Goal: Task Accomplishment & Management: Manage account settings

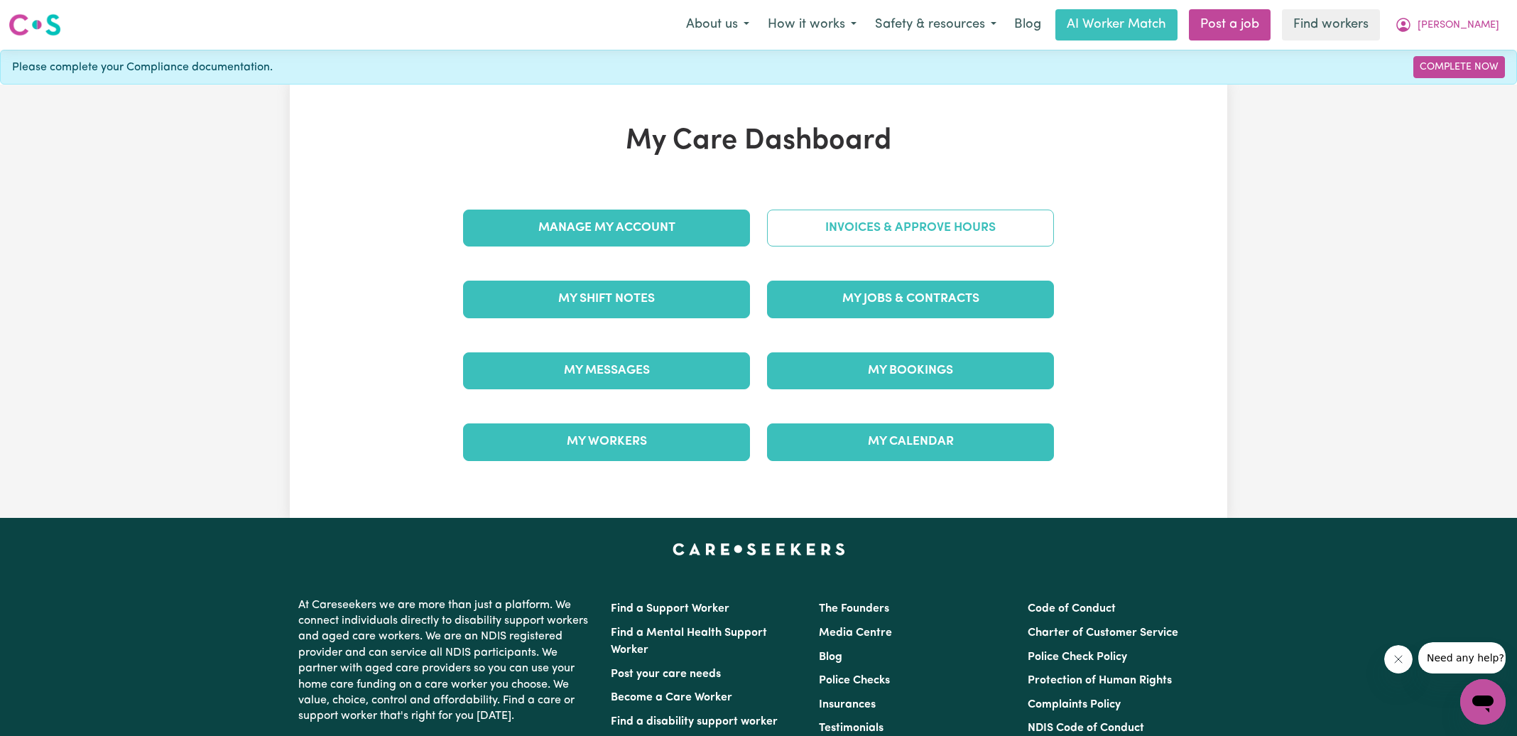
click at [796, 222] on link "Invoices & Approve Hours" at bounding box center [910, 228] width 287 height 37
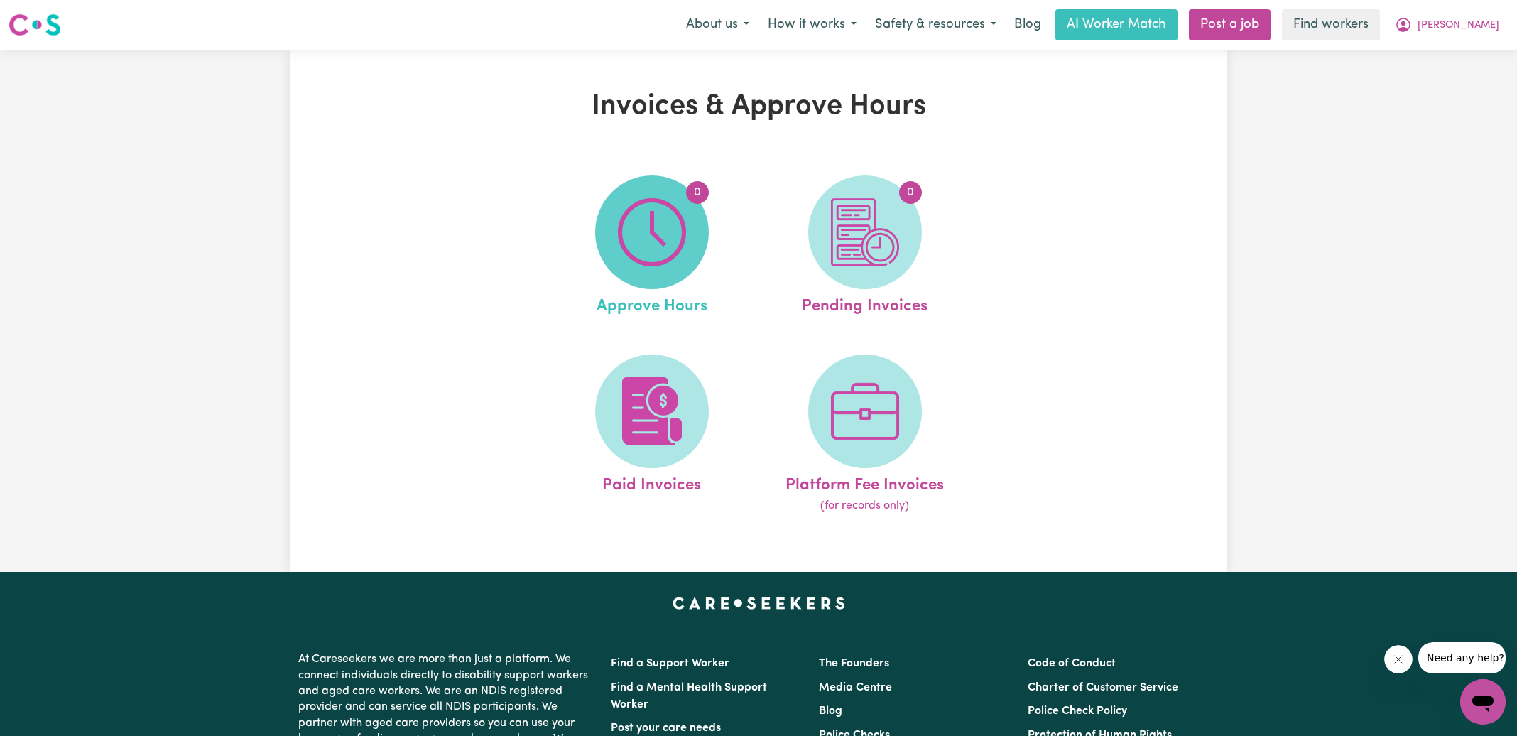
click at [634, 234] on img at bounding box center [652, 232] width 68 height 68
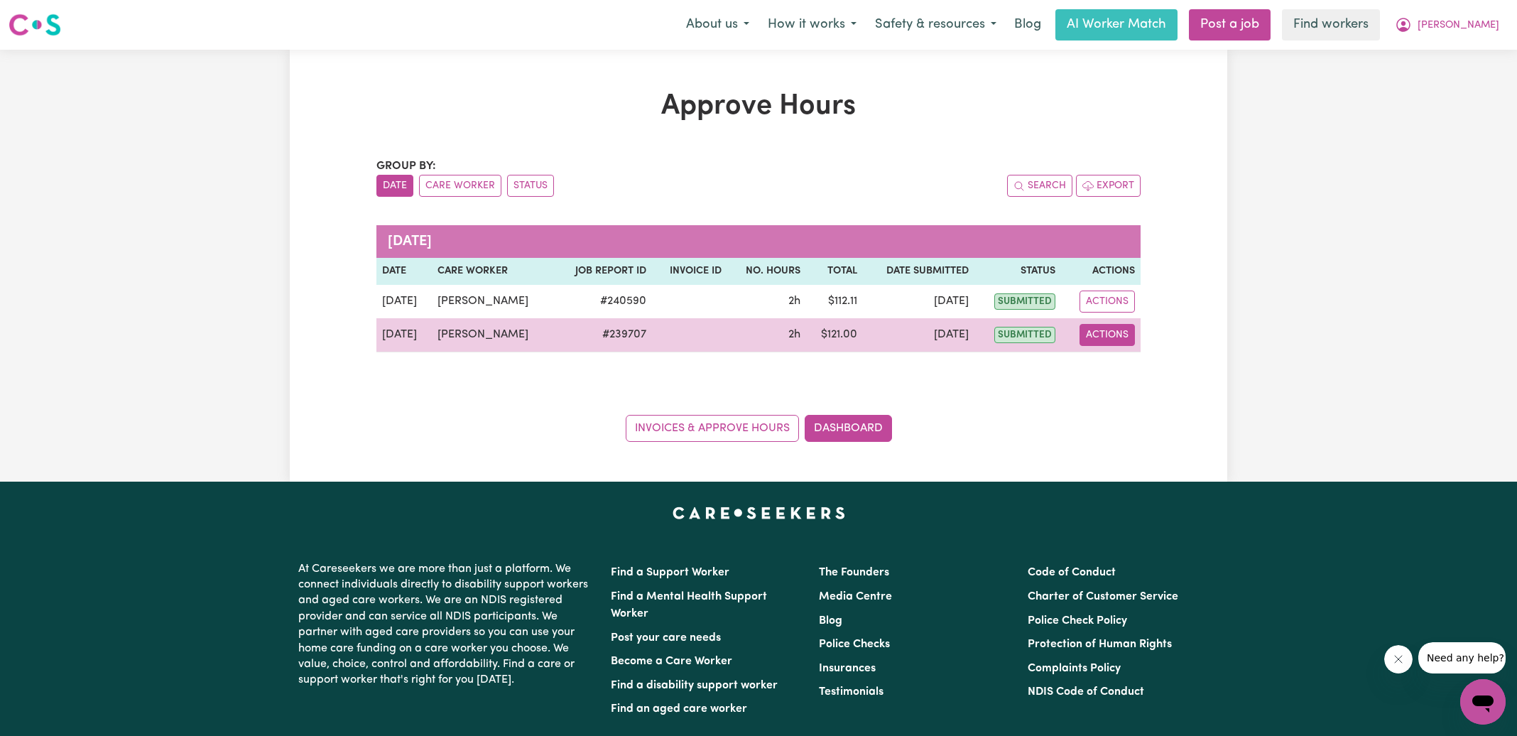
click at [1116, 339] on button "Actions" at bounding box center [1107, 335] width 55 height 22
click at [1114, 372] on link "View Job Report" at bounding box center [1143, 367] width 121 height 28
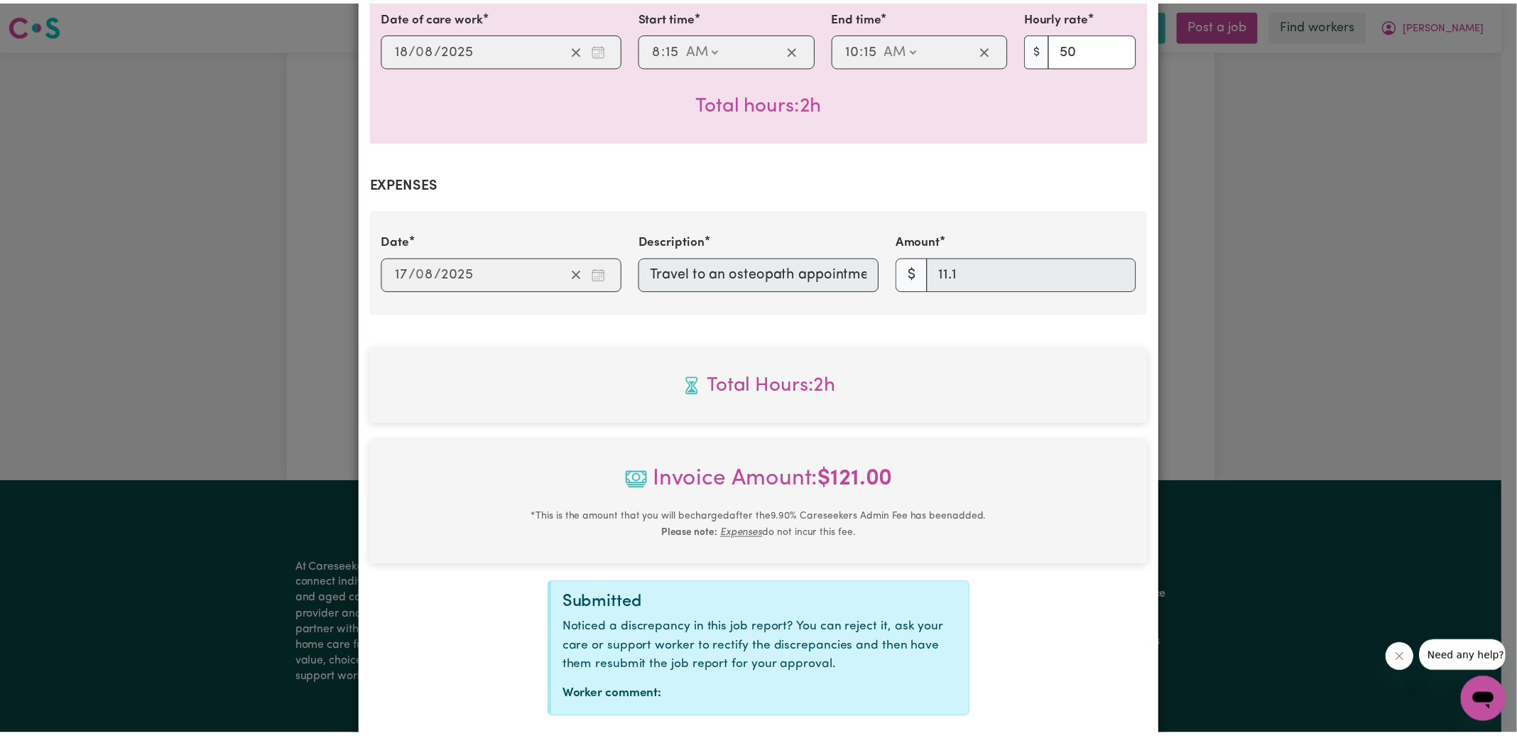
scroll to position [462, 0]
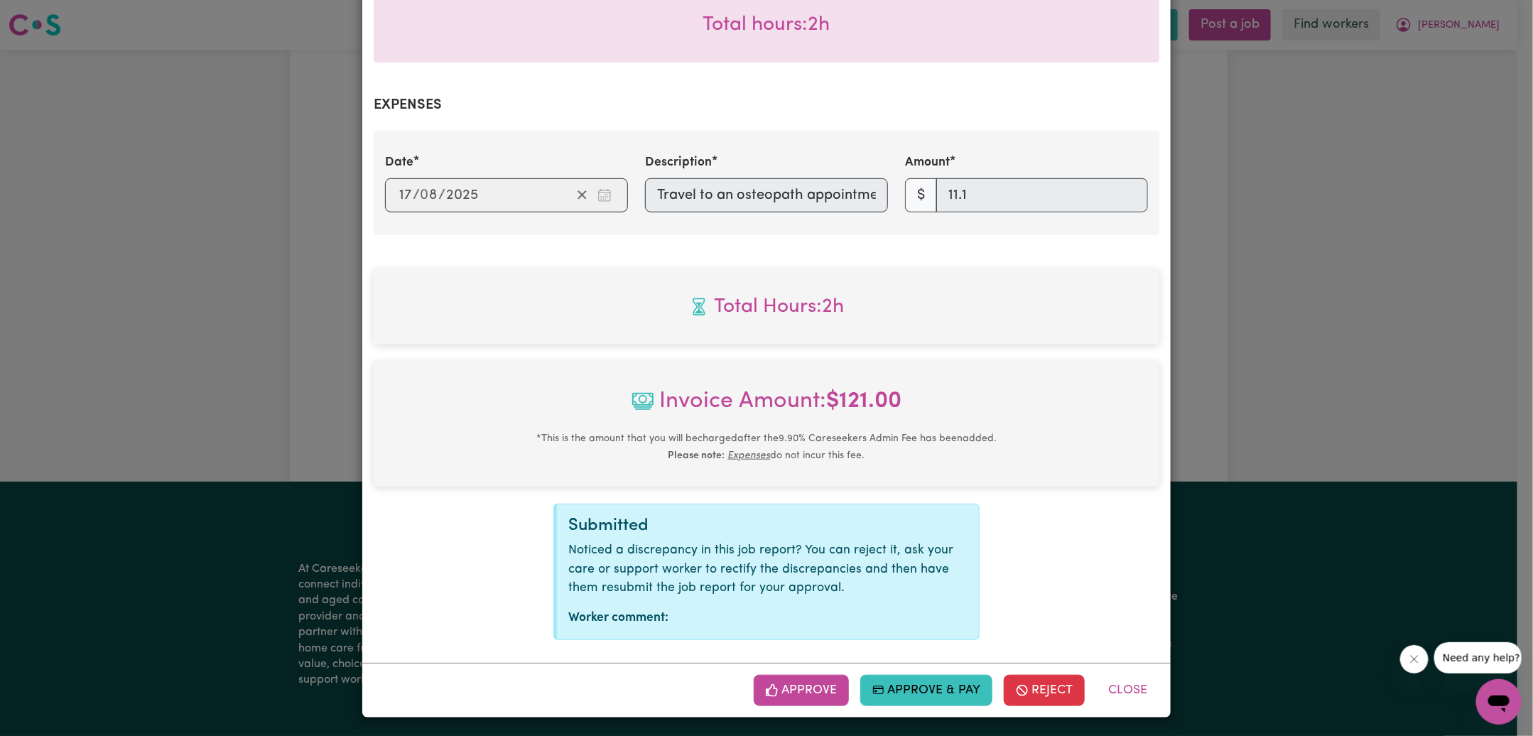
click at [796, 691] on button "Approve" at bounding box center [801, 690] width 95 height 31
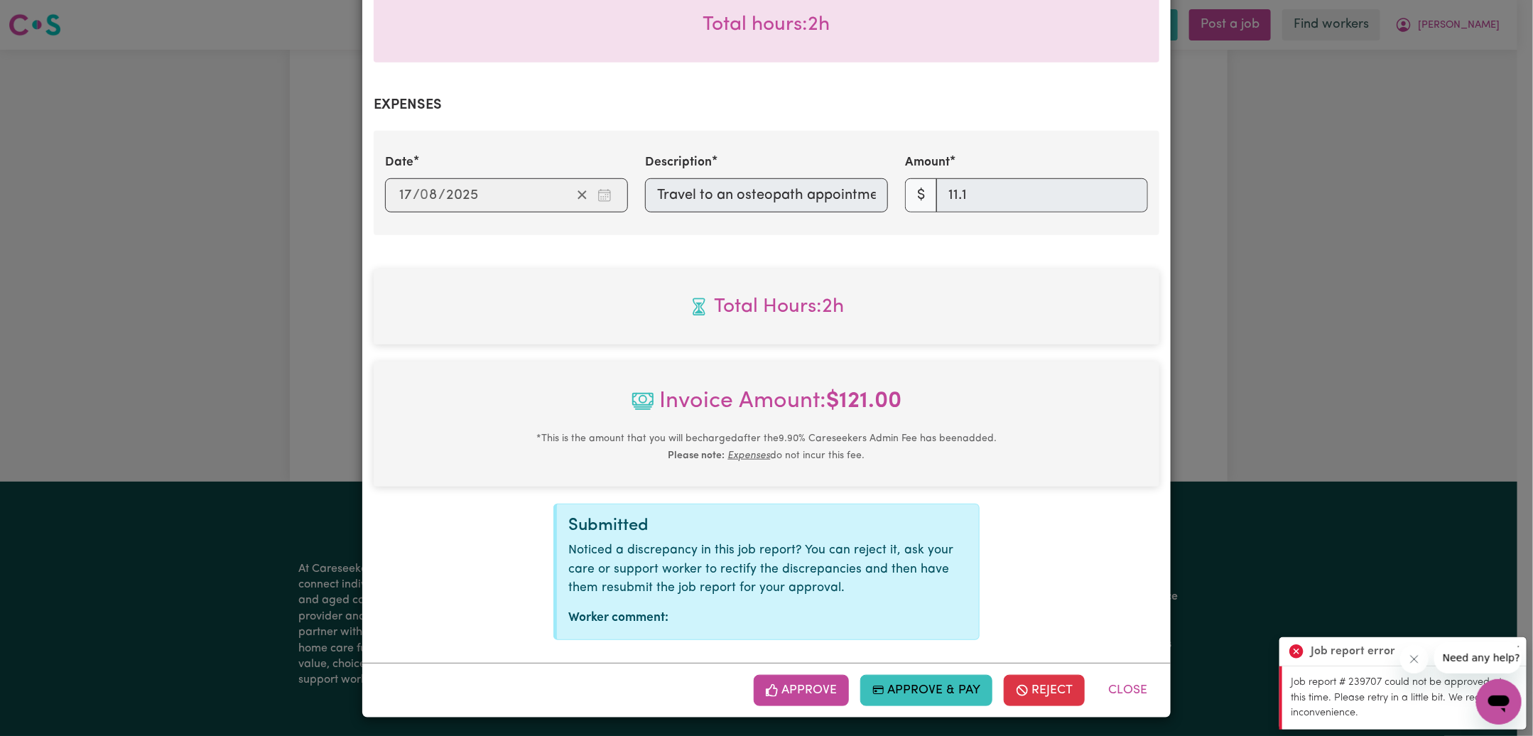
click at [1223, 408] on div "Job Report # 239707 - [PERSON_NAME] Summary Job report # 239707 Client name: [P…" at bounding box center [766, 368] width 1533 height 736
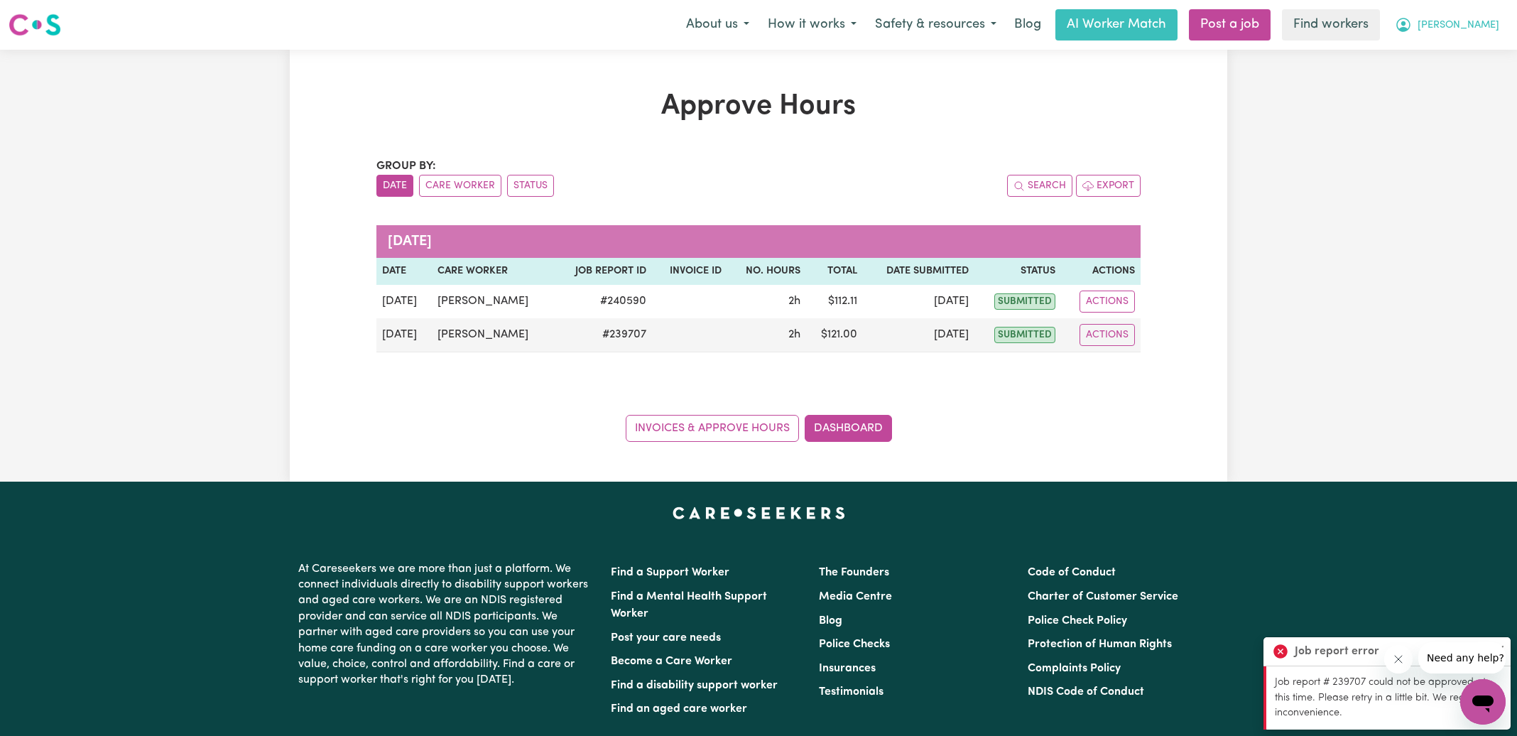
click at [1412, 26] on icon "My Account" at bounding box center [1403, 24] width 17 height 17
click at [1443, 85] on link "Logout" at bounding box center [1452, 81] width 112 height 27
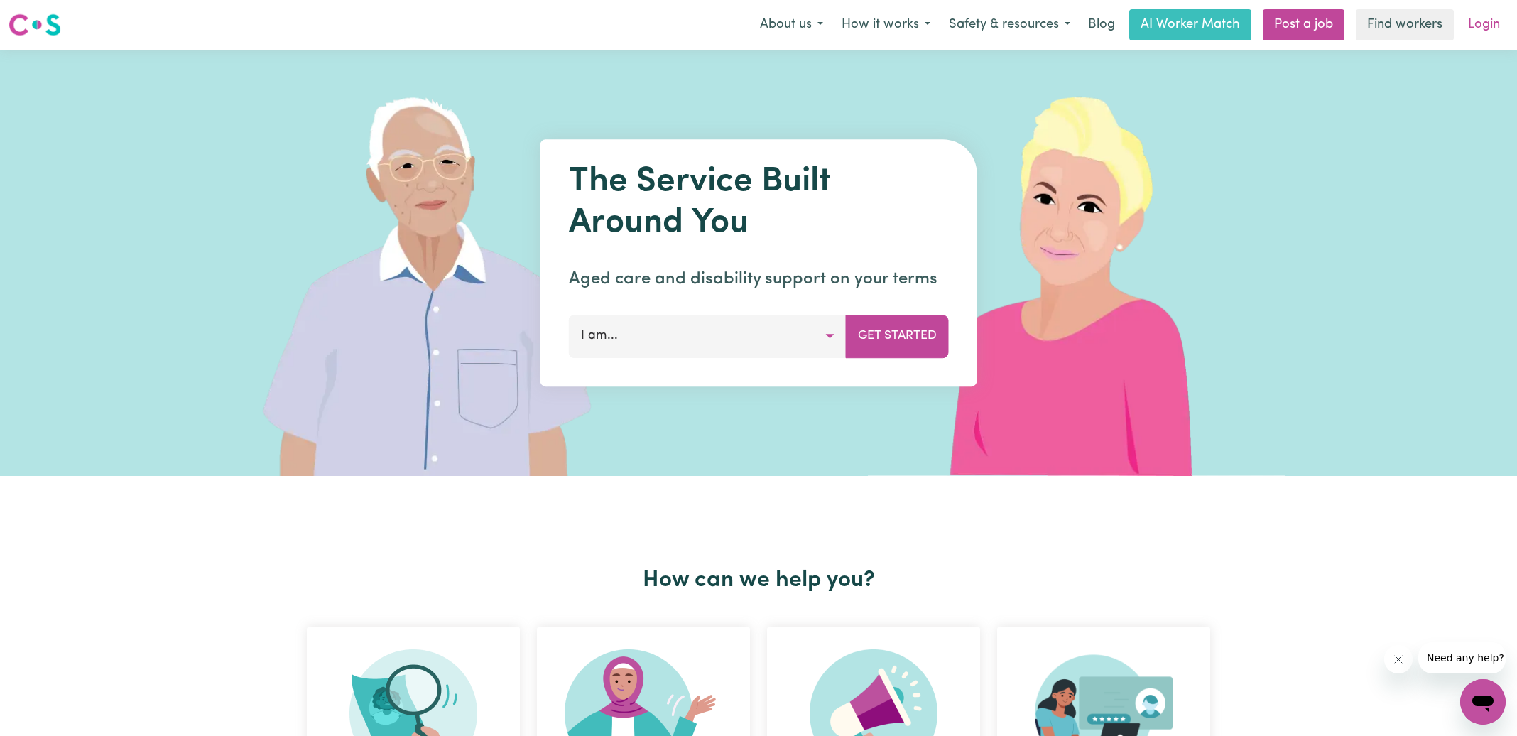
click at [1480, 23] on link "Login" at bounding box center [1484, 24] width 49 height 31
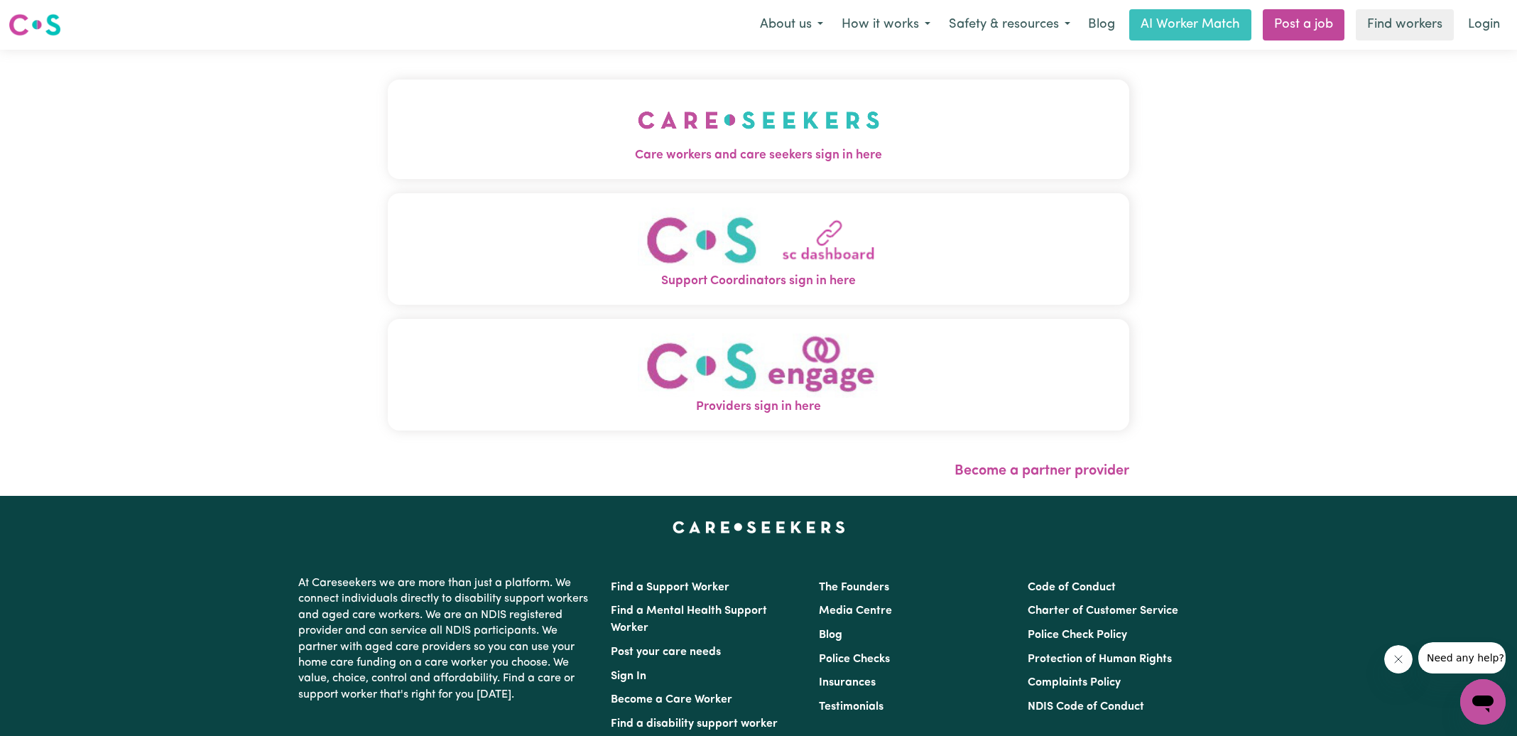
click at [618, 131] on button "Care workers and care seekers sign in here" at bounding box center [759, 129] width 742 height 99
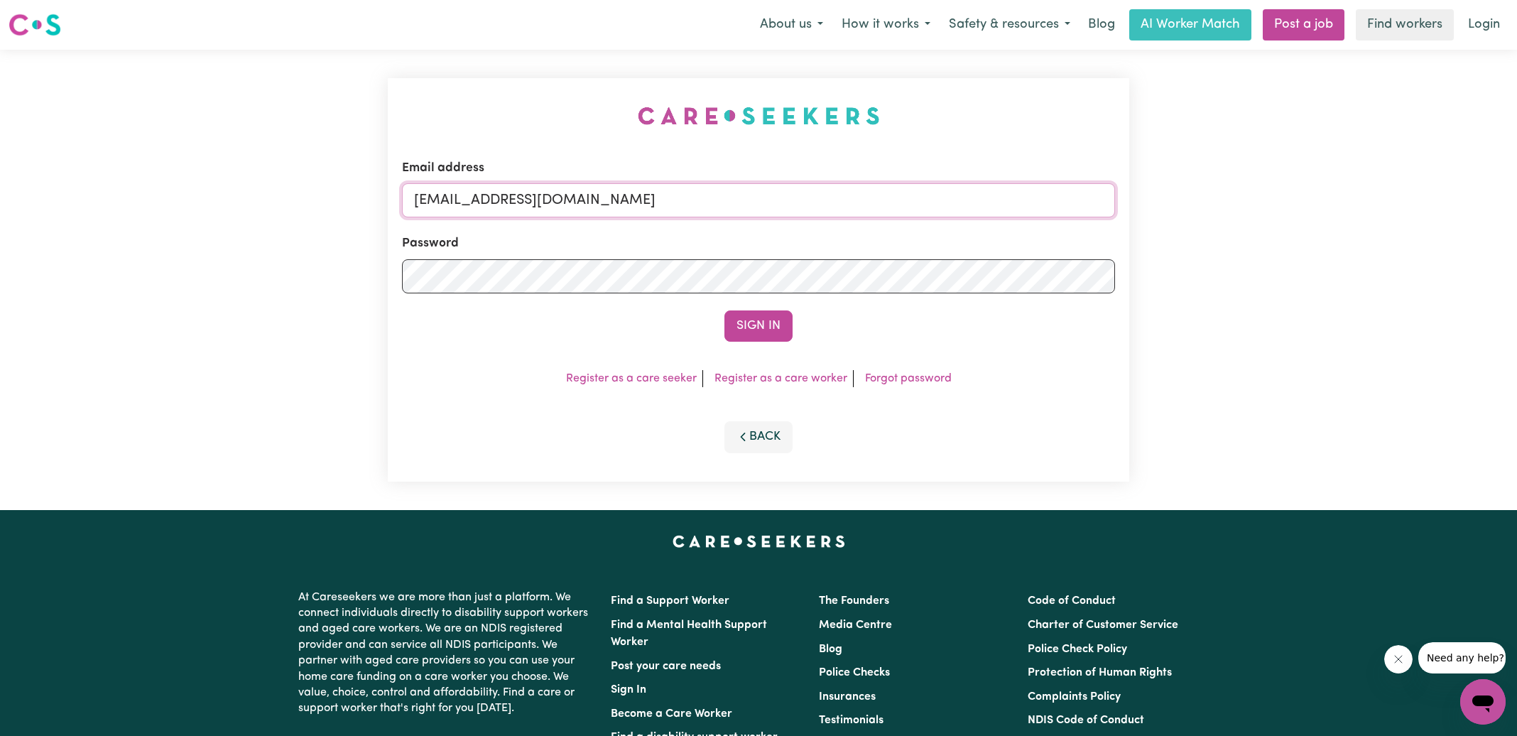
click at [786, 205] on input "[EMAIL_ADDRESS][DOMAIN_NAME]" at bounding box center [758, 200] width 713 height 34
type input "[PERSON_NAME][EMAIL_ADDRESS][DOMAIN_NAME]"
click at [725, 310] on button "Sign In" at bounding box center [759, 325] width 68 height 31
